Goal: Navigation & Orientation: Find specific page/section

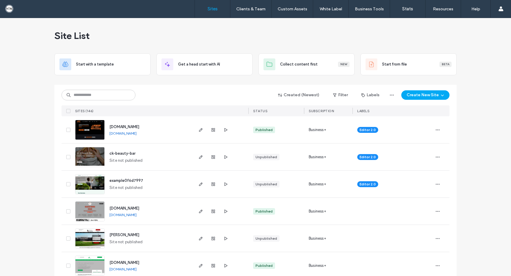
click at [137, 133] on link "[DOMAIN_NAME]" at bounding box center [122, 133] width 27 height 4
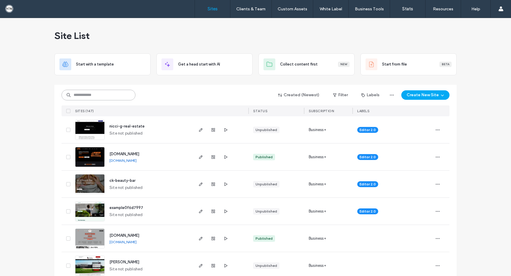
click at [108, 95] on input at bounding box center [98, 95] width 74 height 11
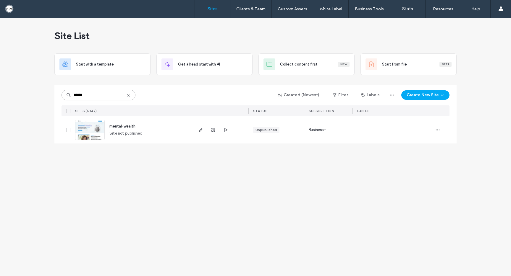
type input "******"
click at [92, 132] on img at bounding box center [89, 140] width 29 height 40
